Goal: Task Accomplishment & Management: Use online tool/utility

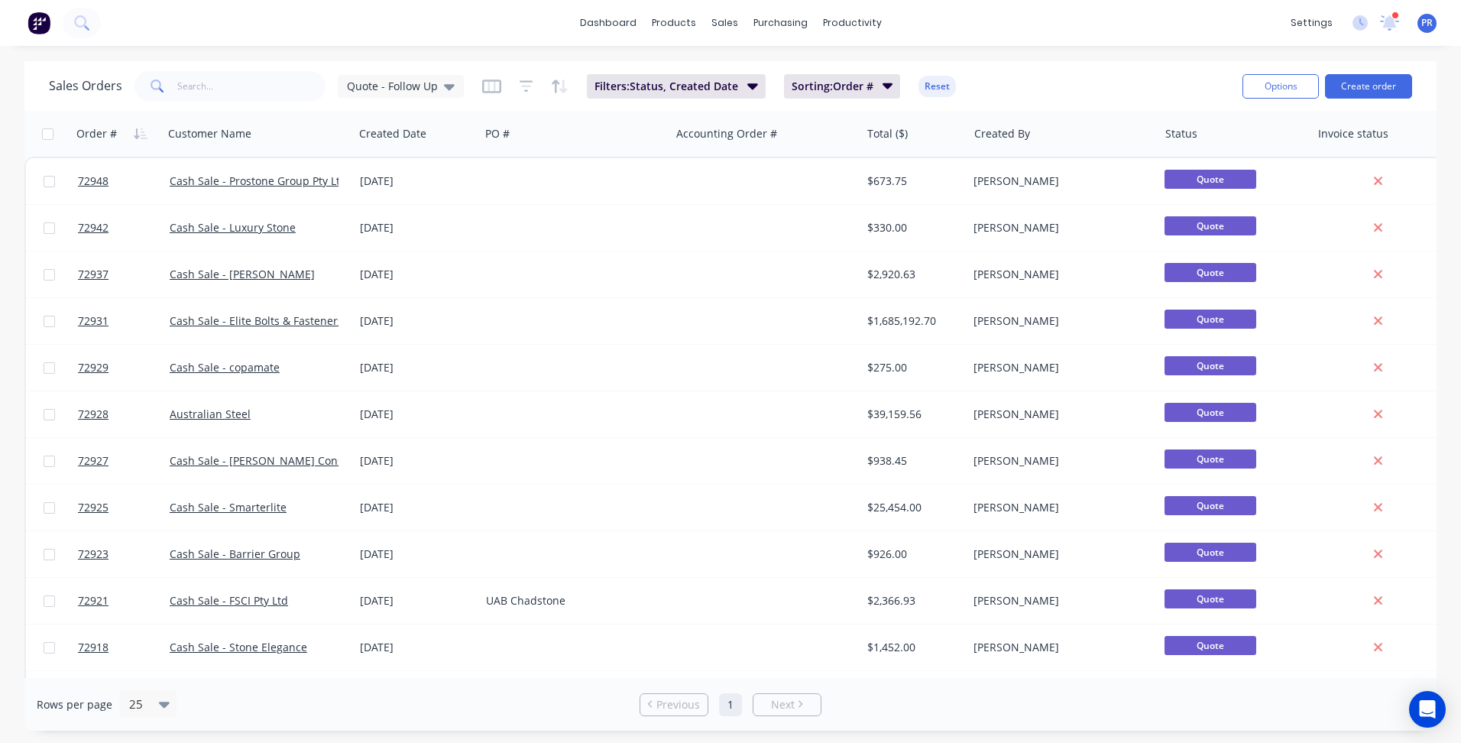
scroll to position [313, 0]
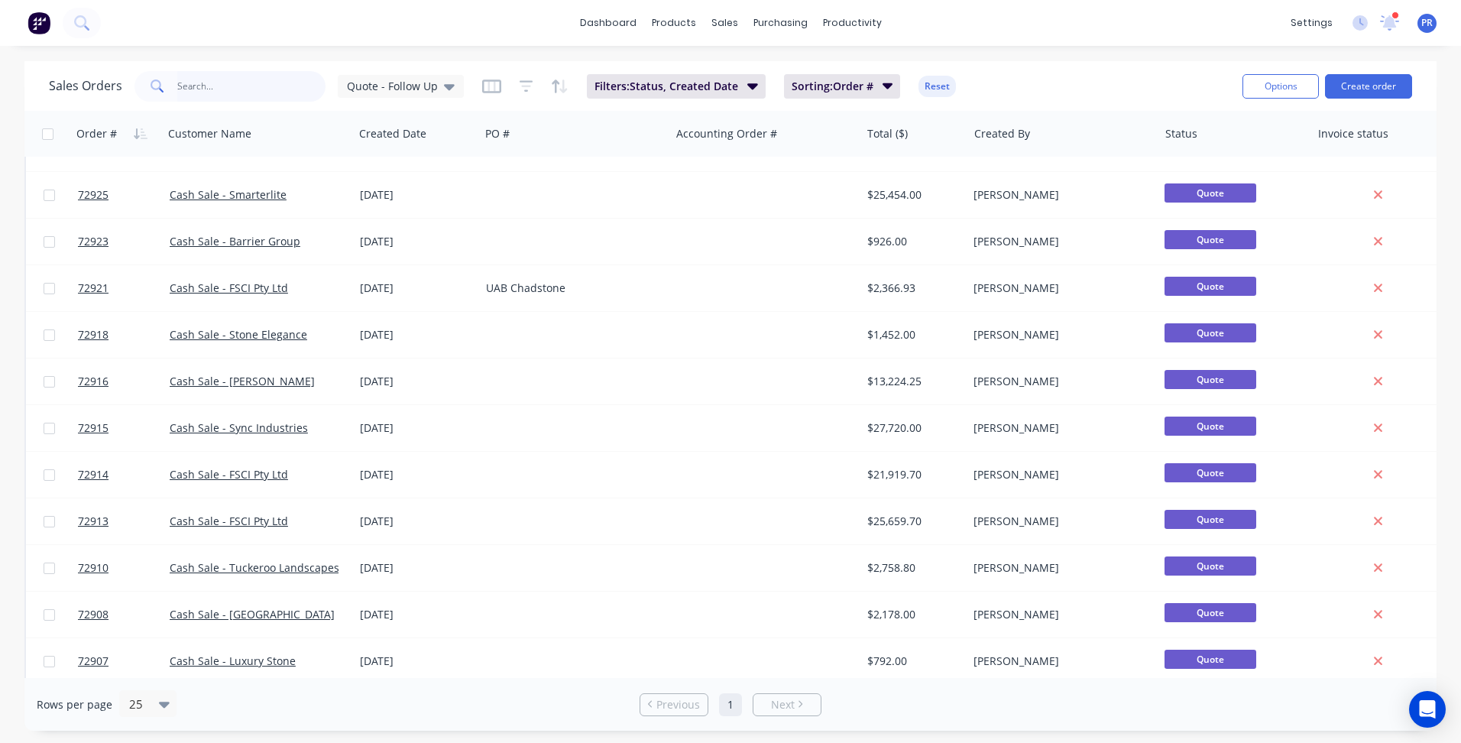
click at [229, 87] on input "text" at bounding box center [251, 86] width 149 height 31
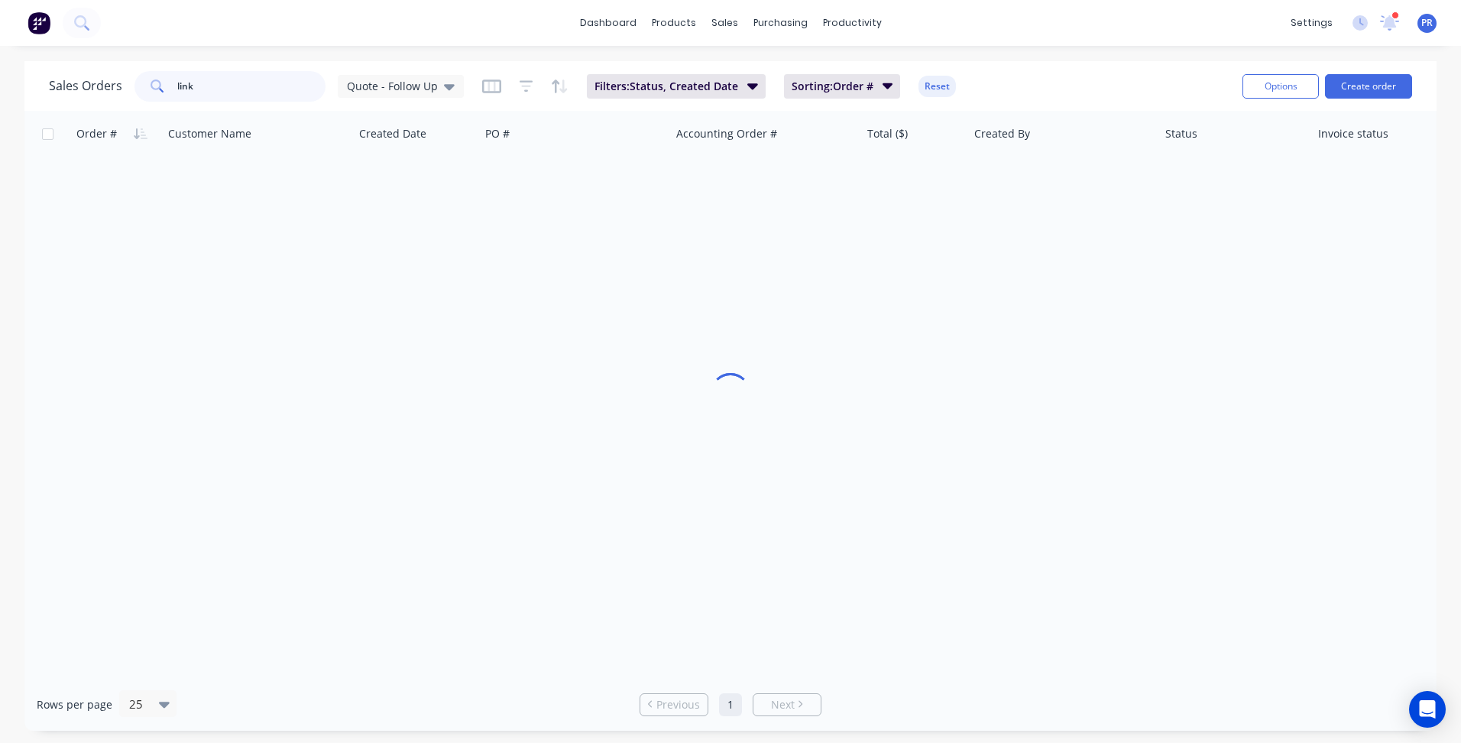
scroll to position [0, 0]
type input "b"
click at [890, 86] on icon "button" at bounding box center [888, 85] width 11 height 17
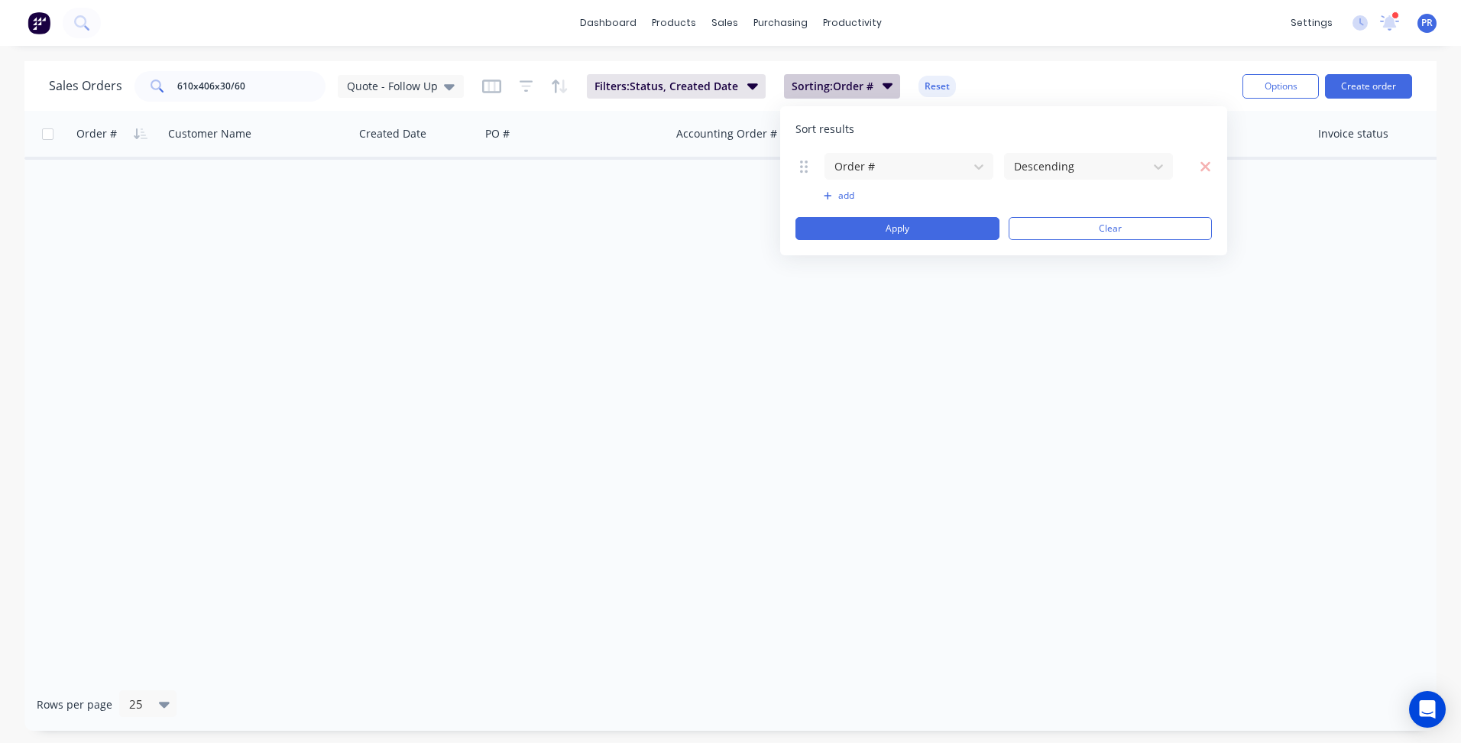
click at [890, 86] on icon "button" at bounding box center [888, 85] width 11 height 17
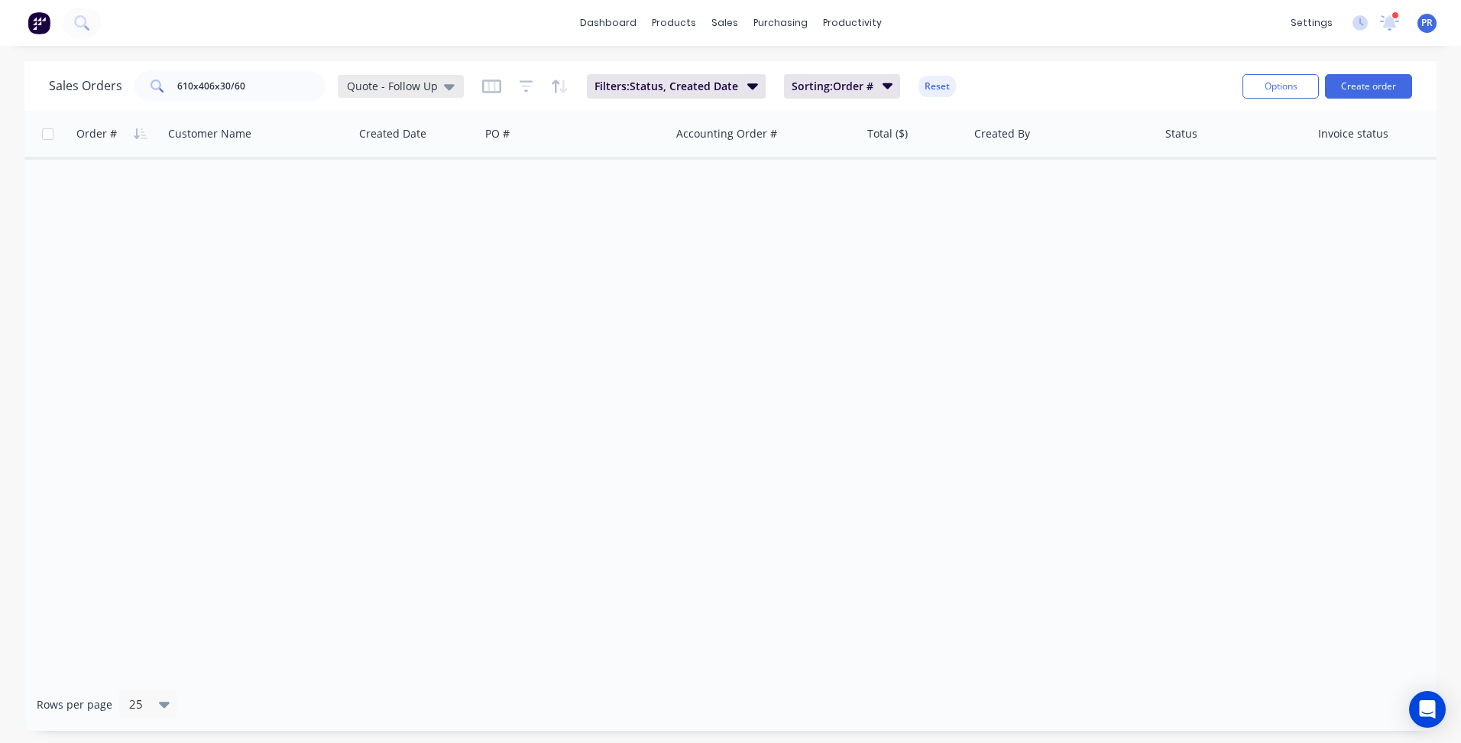
click at [449, 86] on icon at bounding box center [449, 87] width 11 height 6
click at [409, 219] on button "None (Default)" at bounding box center [429, 217] width 174 height 18
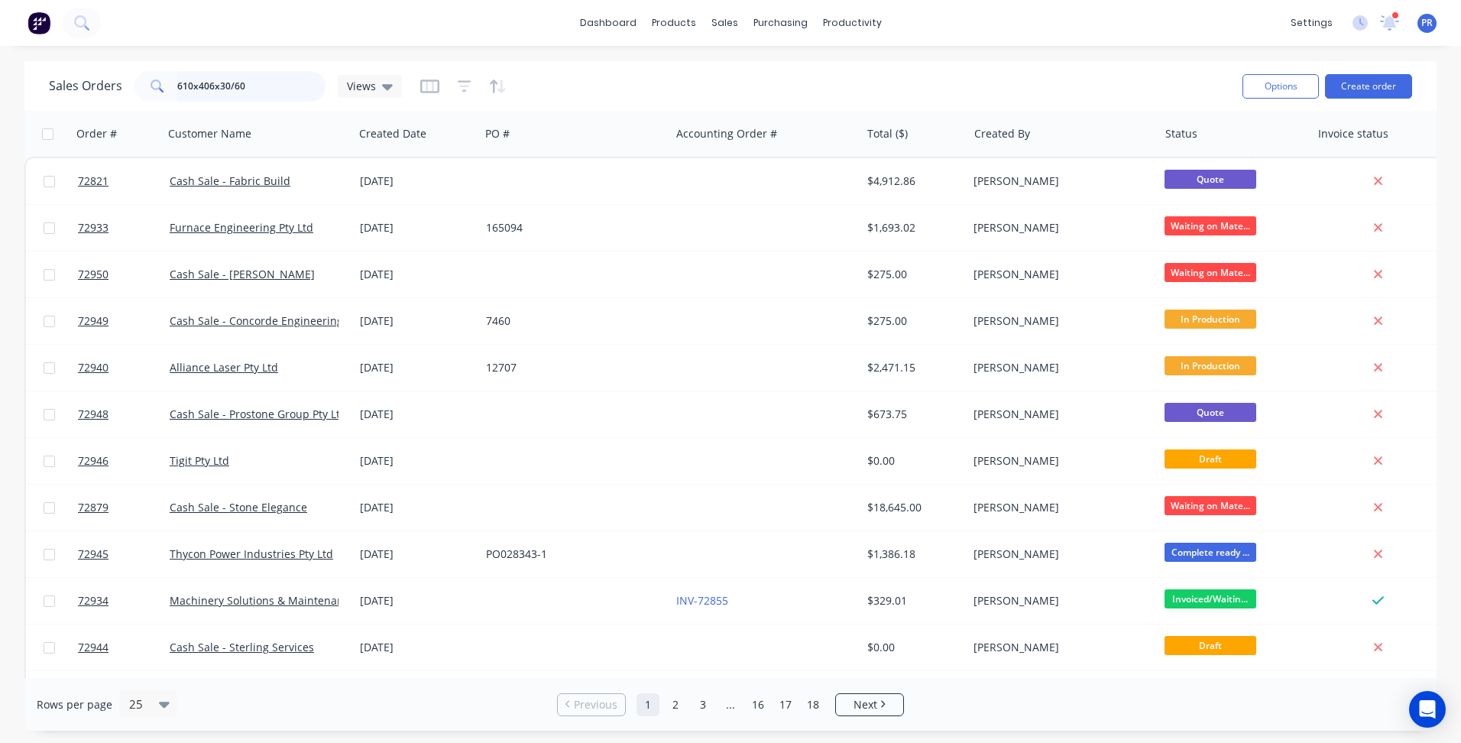
click at [257, 86] on input "610x406x30/60" at bounding box center [251, 86] width 149 height 31
click at [154, 90] on icon at bounding box center [158, 86] width 14 height 14
drag, startPoint x: 274, startPoint y: 96, endPoint x: 47, endPoint y: 81, distance: 227.4
click at [57, 79] on div "Sales Orders 610x406x30/60 Views" at bounding box center [225, 86] width 353 height 31
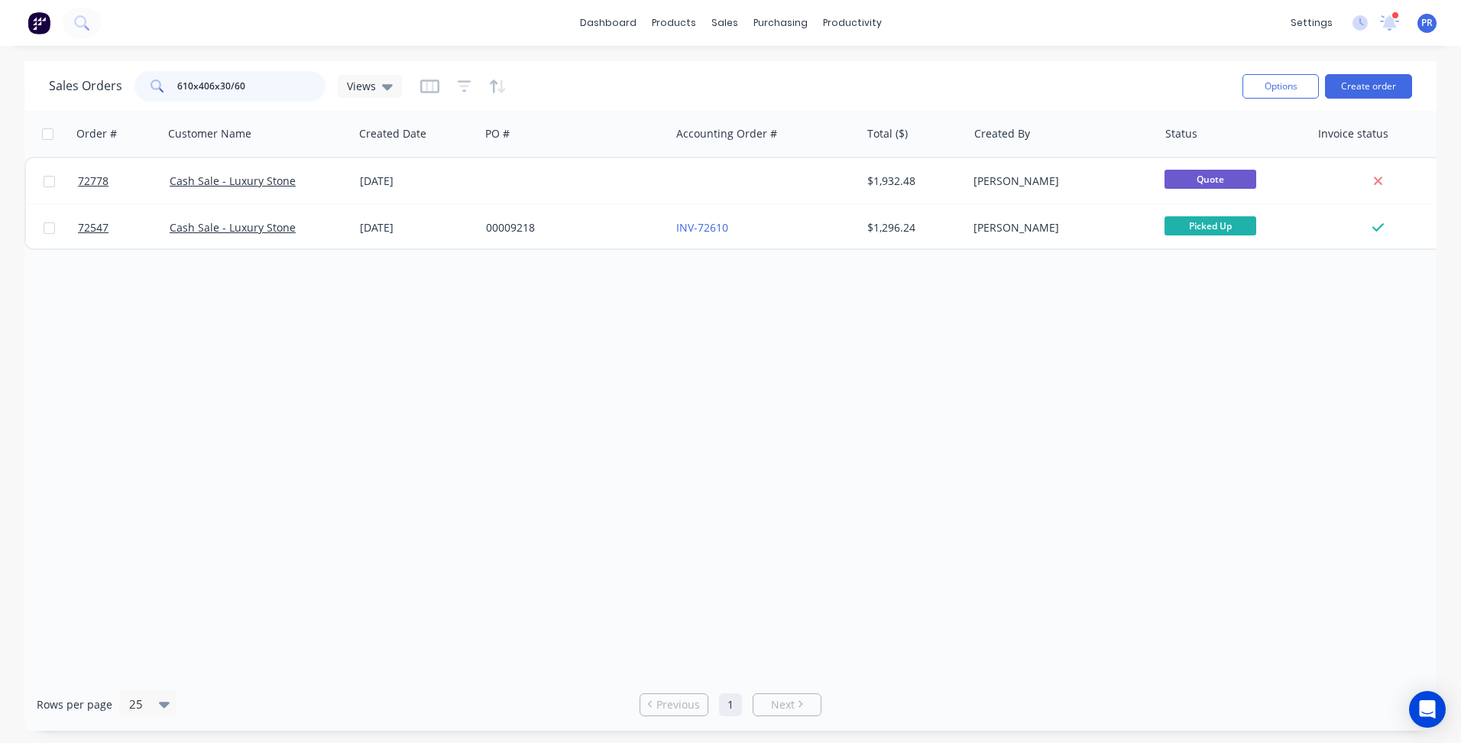
click at [250, 79] on input "610x406x30/60" at bounding box center [251, 86] width 149 height 31
drag, startPoint x: 251, startPoint y: 89, endPoint x: 8, endPoint y: 88, distance: 243.0
click at [45, 89] on div "Sales Orders 610x406x30/60 Views Options Create order" at bounding box center [730, 86] width 1412 height 50
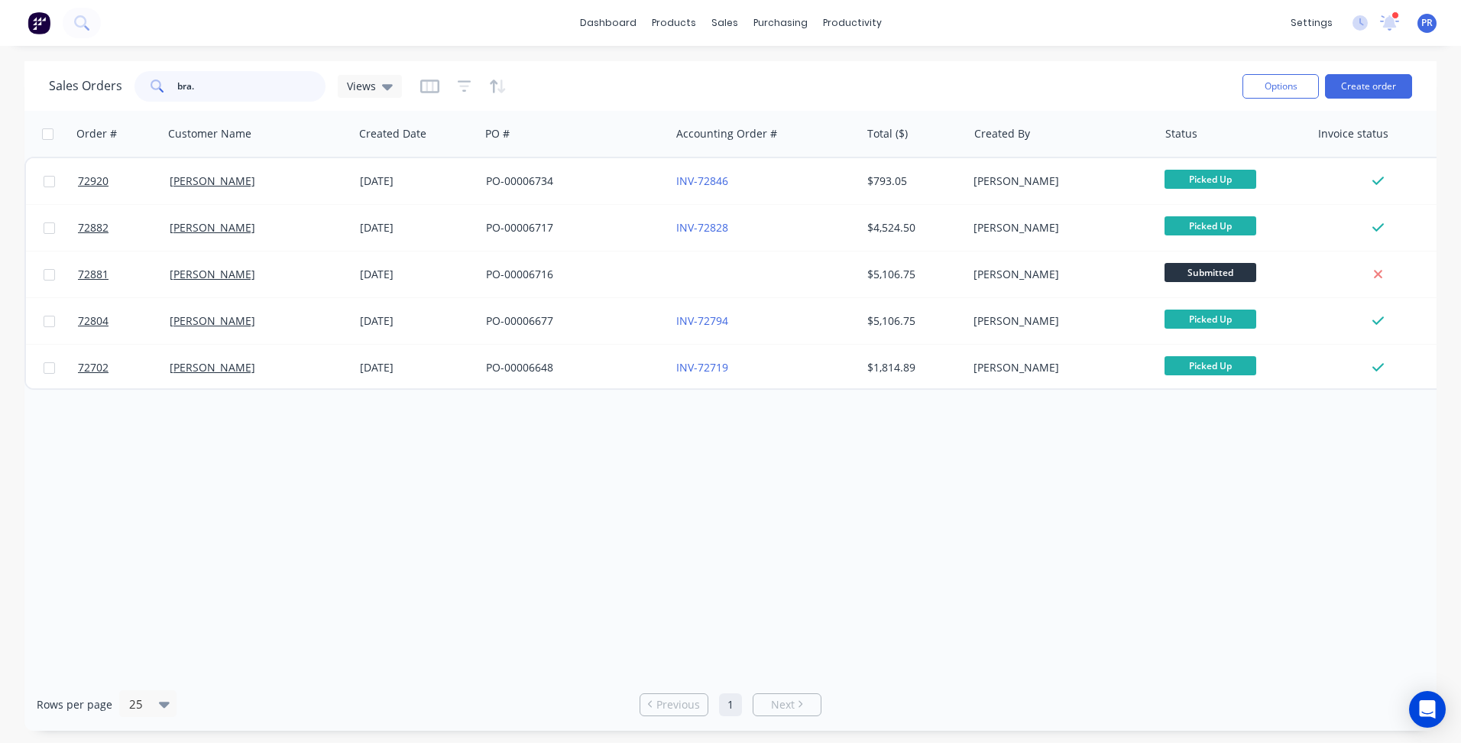
type input "bra."
click at [445, 504] on div "Order # Customer Name Created Date PO # Accounting Order # Total ($) Created By…" at bounding box center [730, 394] width 1412 height 567
